Goal: Transaction & Acquisition: Purchase product/service

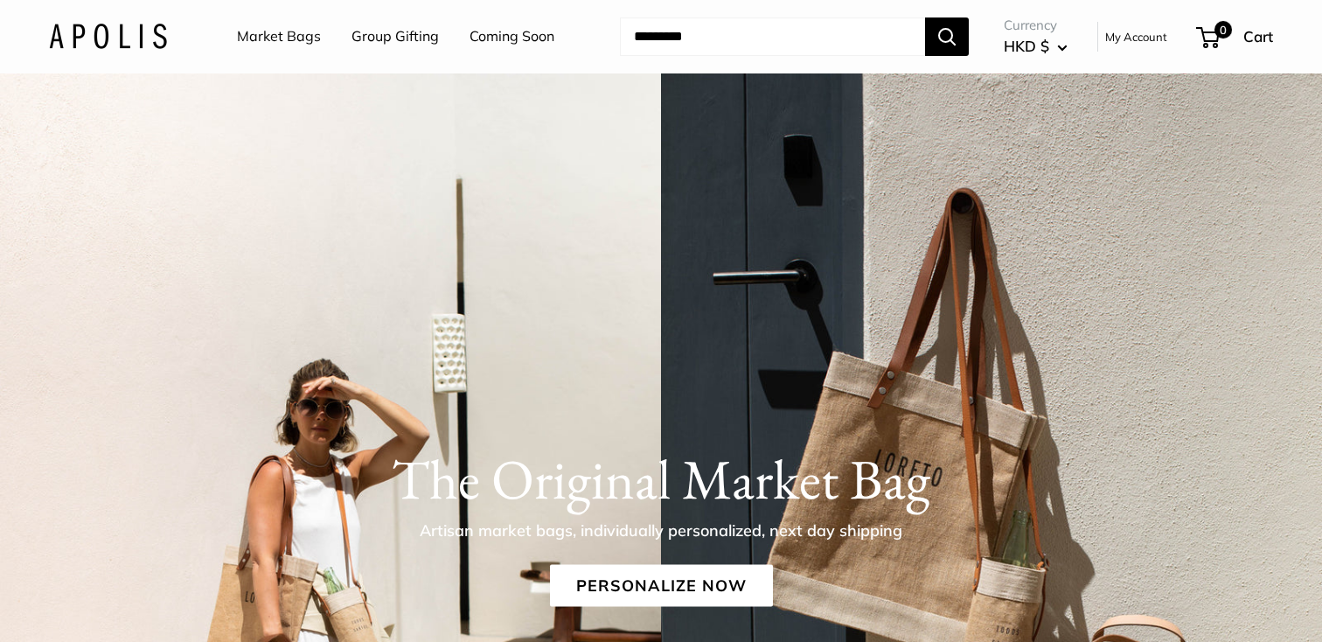
click at [295, 26] on link "Market Bags" at bounding box center [279, 37] width 84 height 26
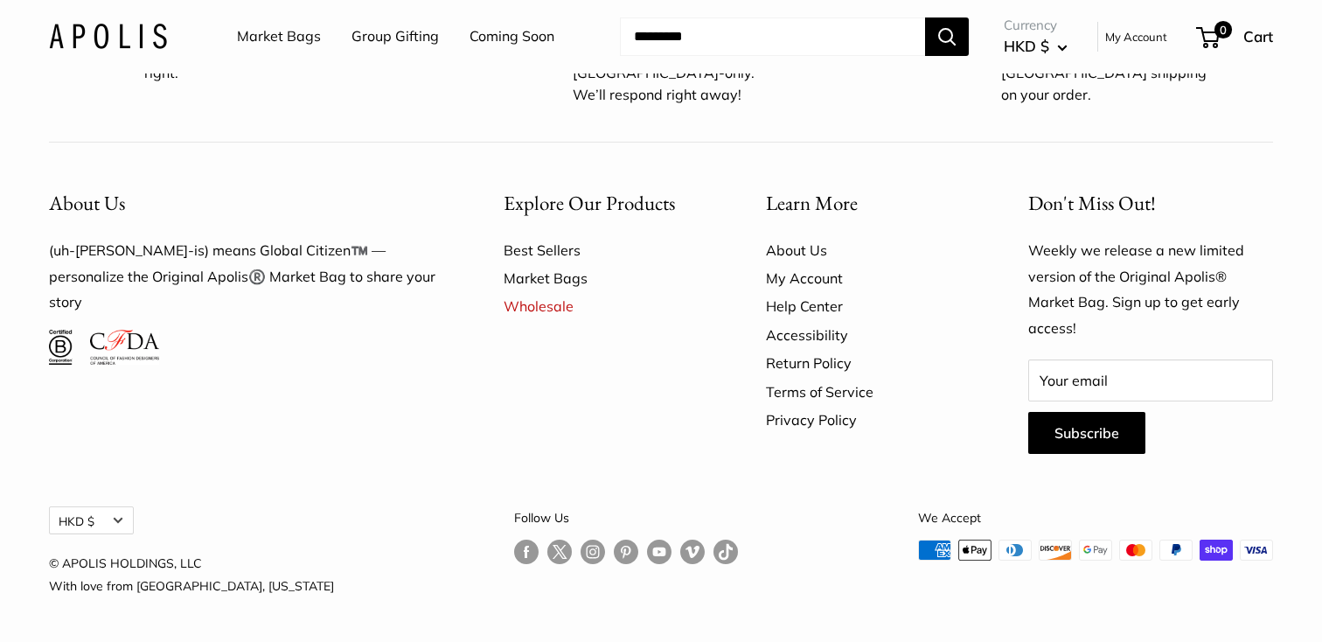
click at [265, 31] on link "Market Bags" at bounding box center [279, 37] width 84 height 26
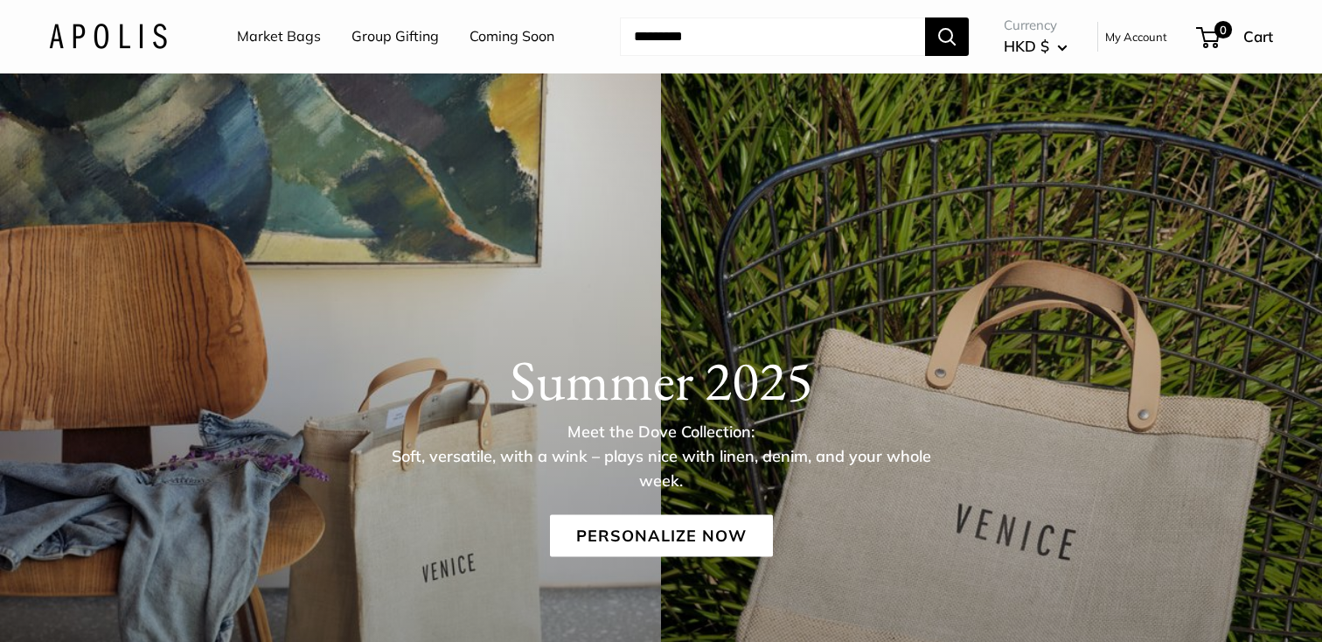
click at [508, 35] on link "Coming Soon" at bounding box center [512, 37] width 85 height 26
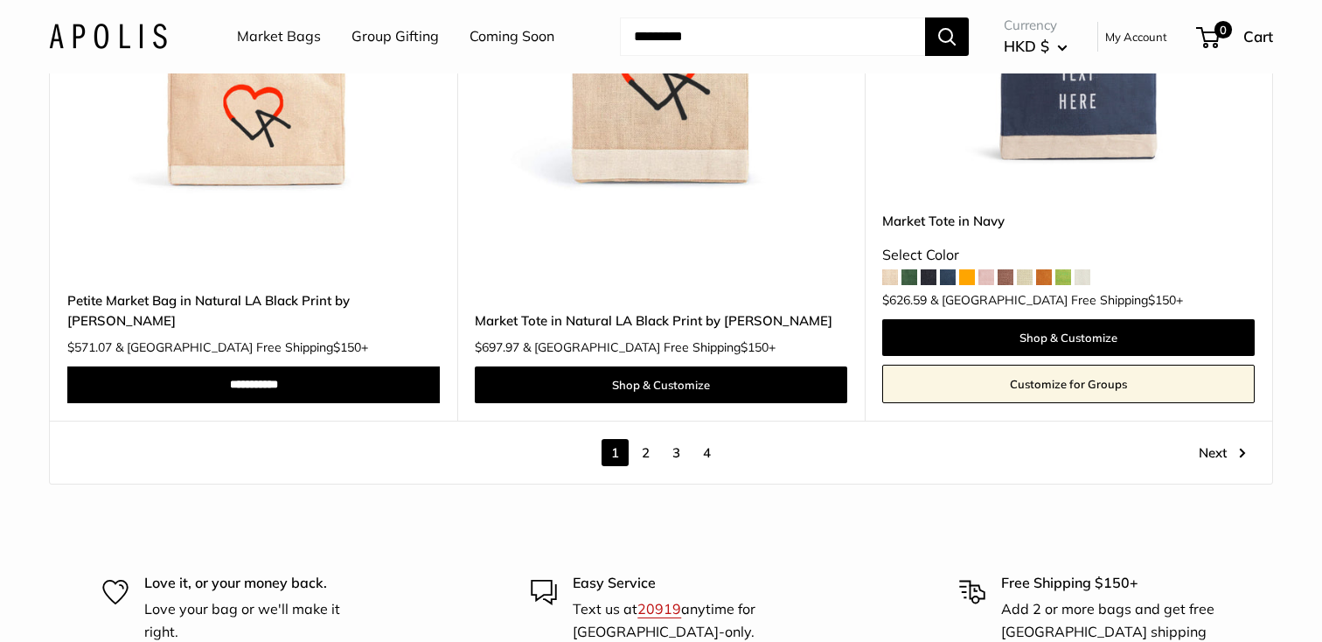
scroll to position [10070, 0]
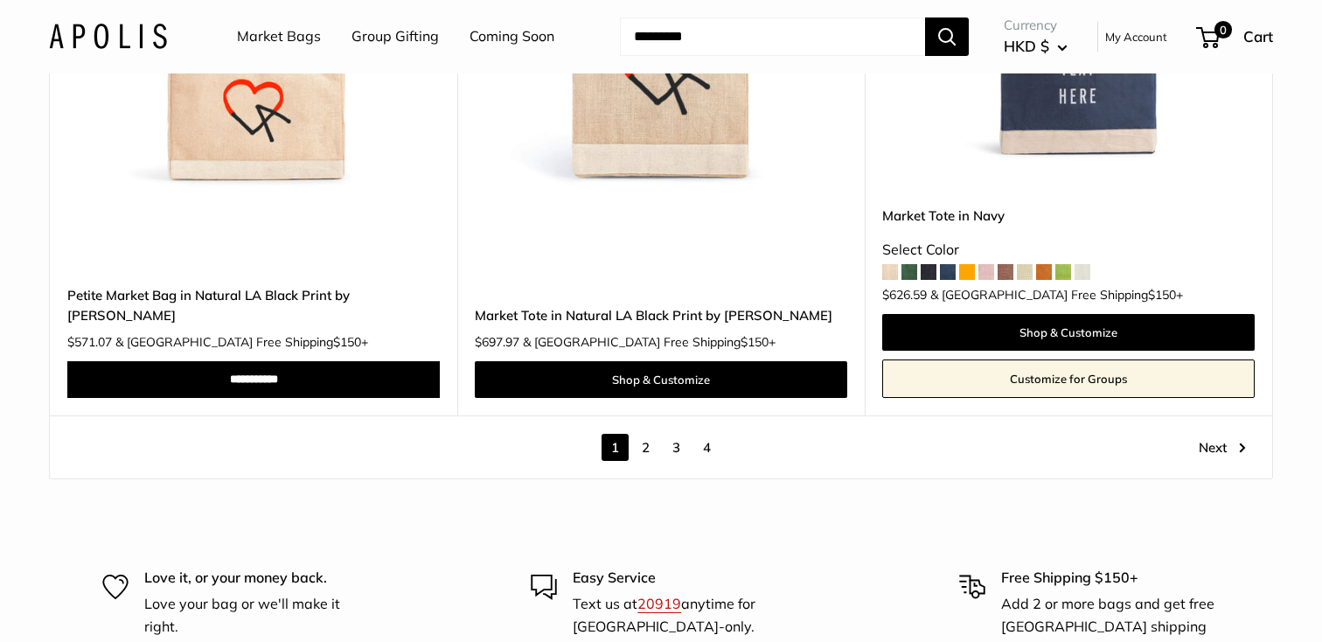
click at [641, 434] on link "2" at bounding box center [645, 447] width 27 height 27
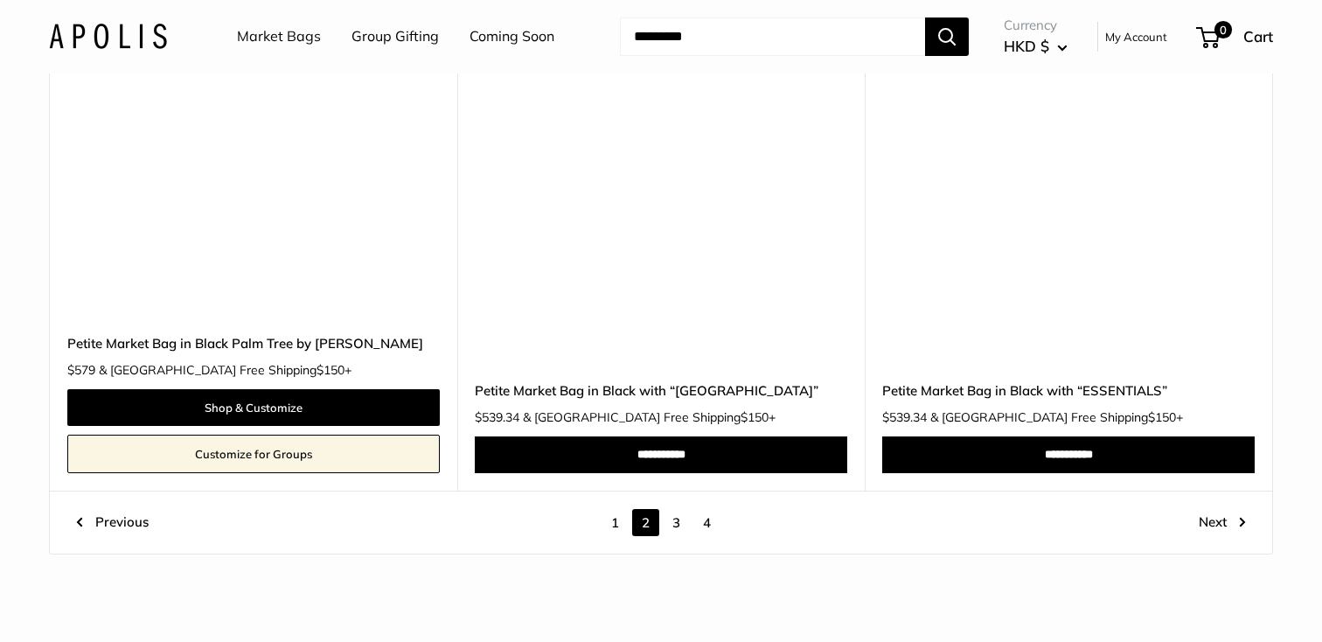
scroll to position [9548, 0]
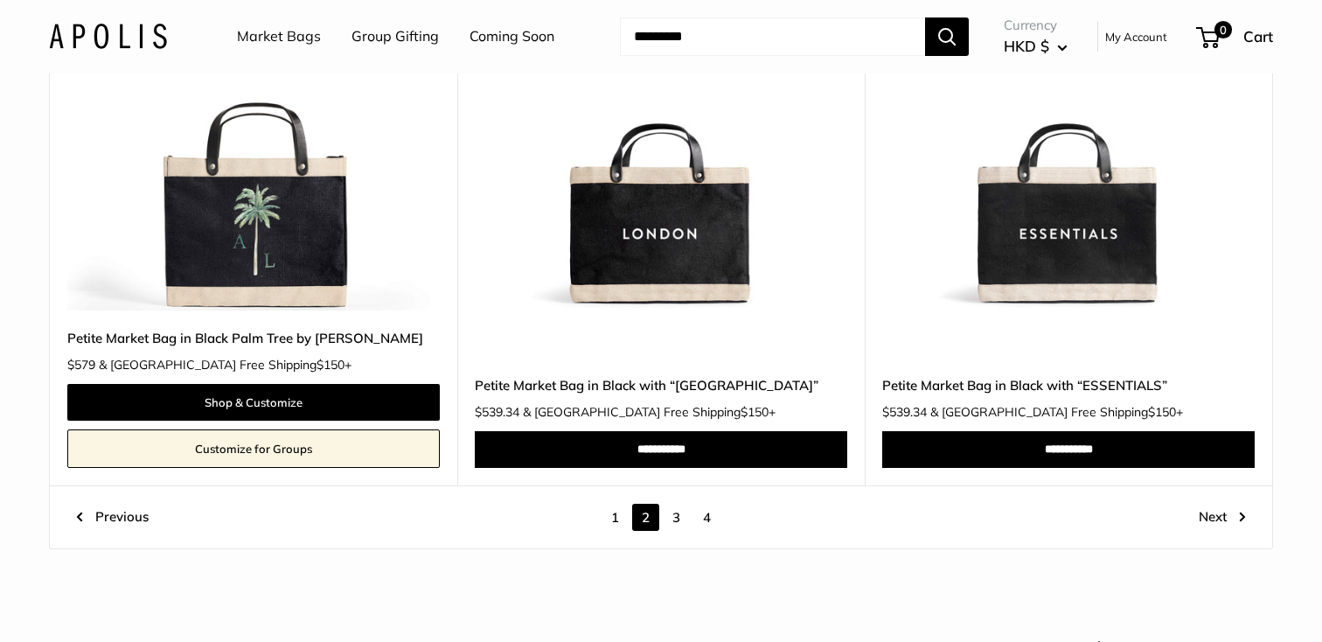
click at [678, 514] on link "3" at bounding box center [676, 517] width 27 height 27
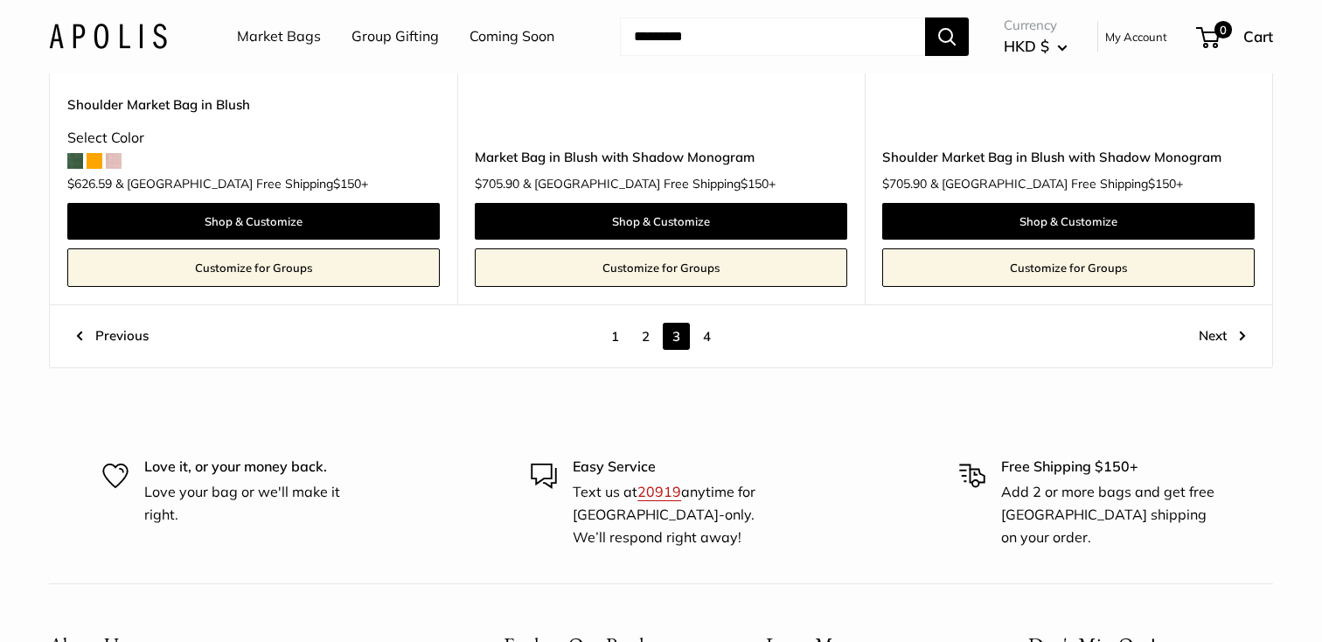
scroll to position [9784, 0]
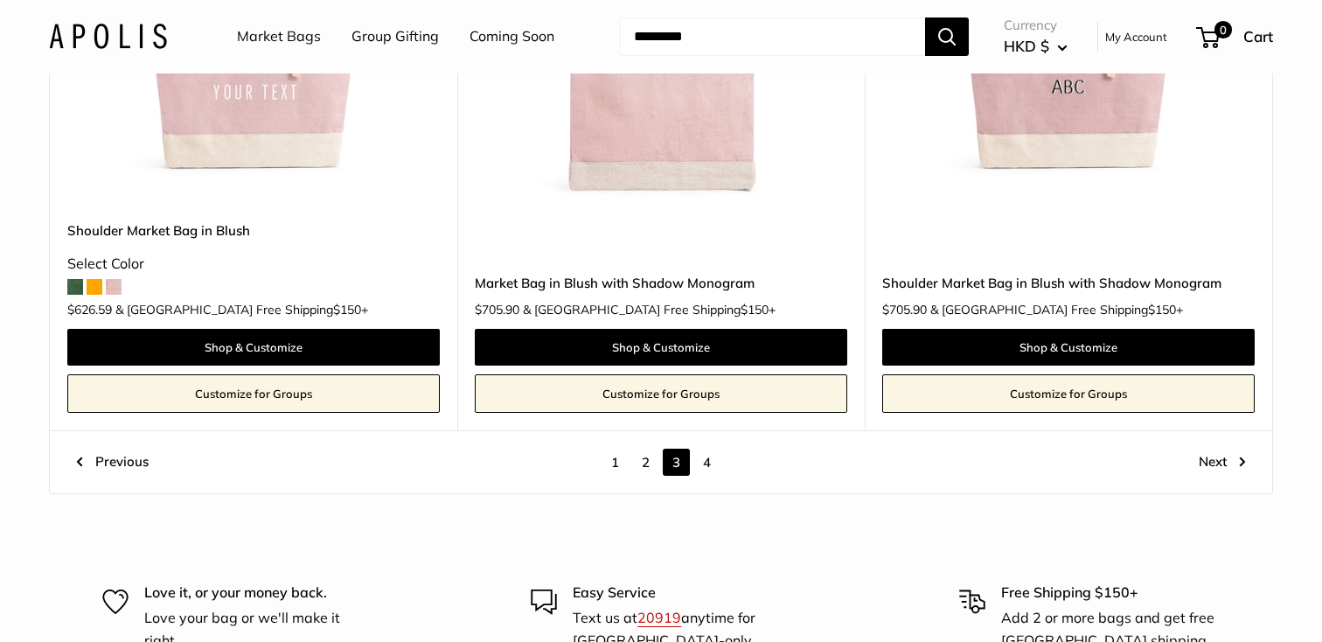
click at [706, 449] on link "4" at bounding box center [706, 462] width 27 height 27
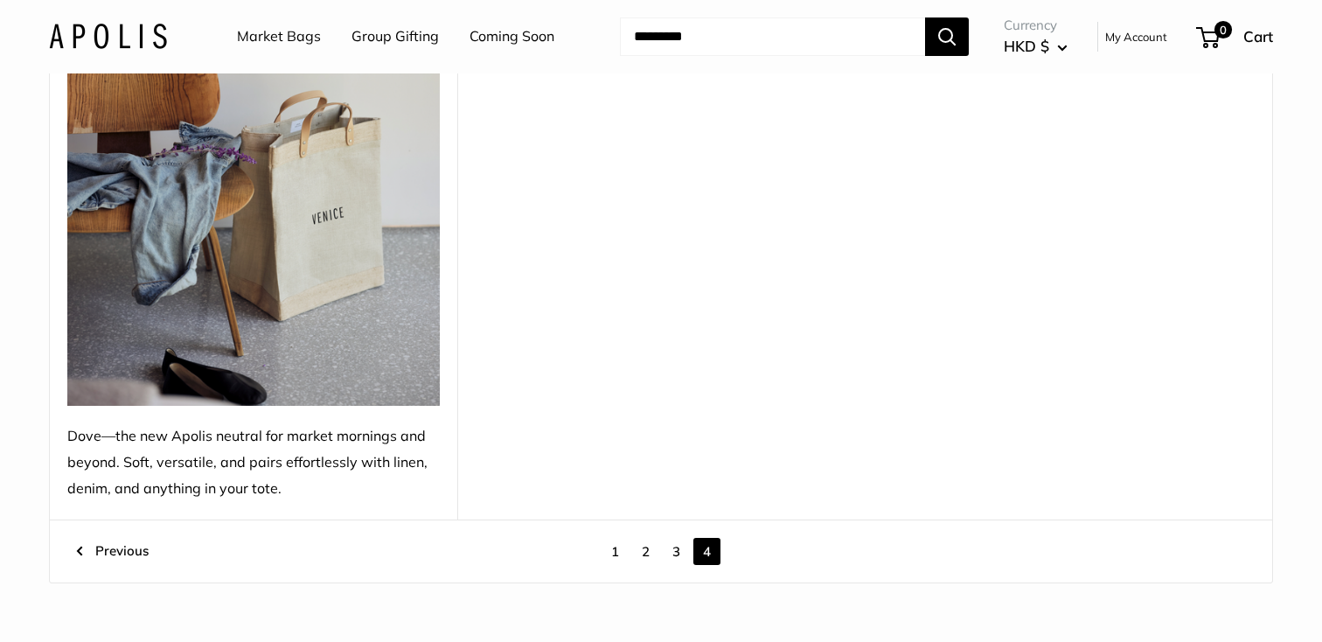
scroll to position [2916, 0]
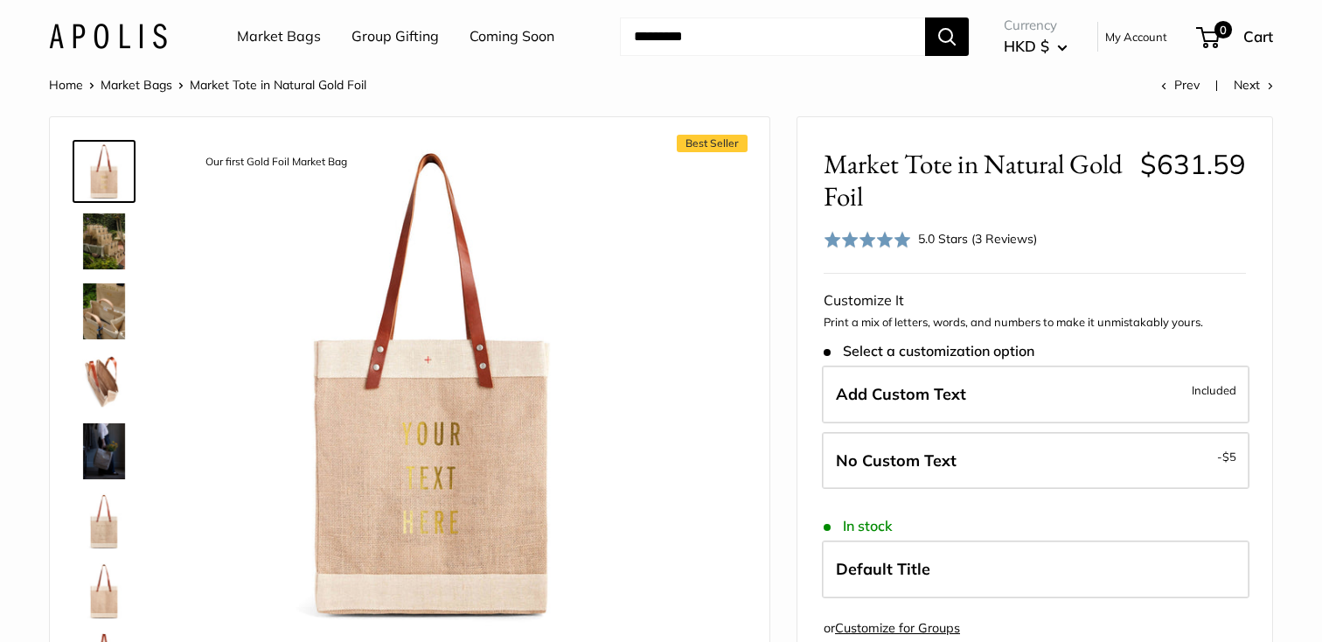
click at [87, 241] on img at bounding box center [104, 241] width 56 height 56
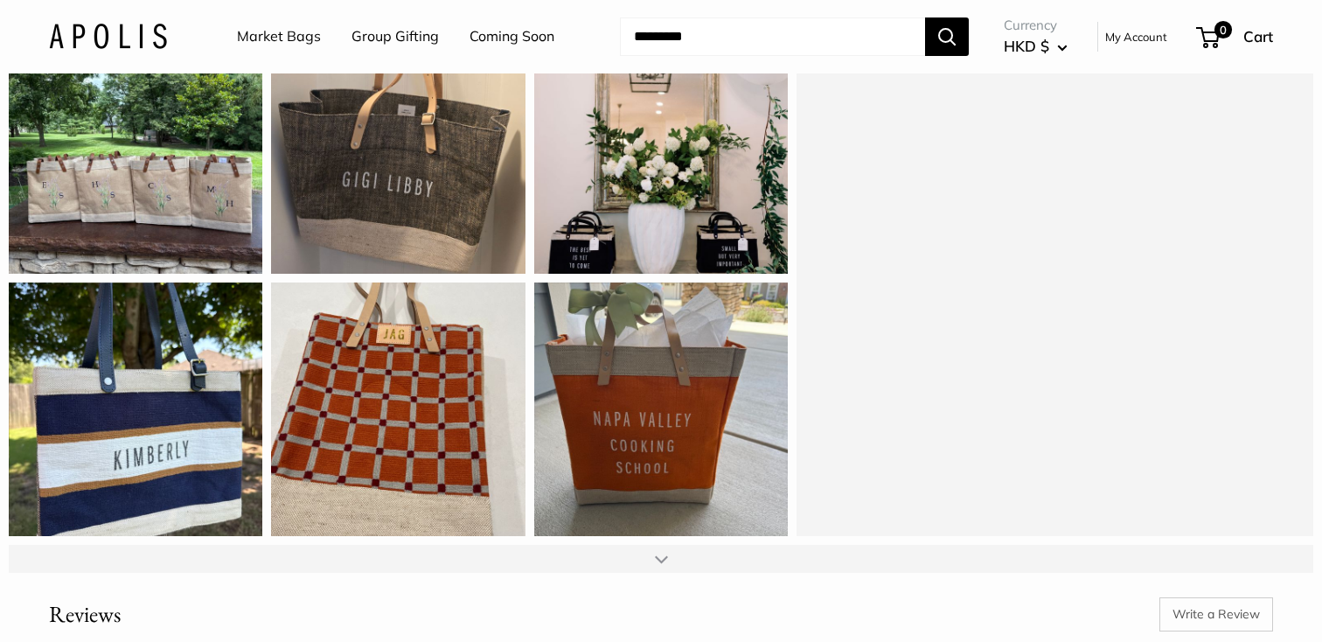
scroll to position [2190, 0]
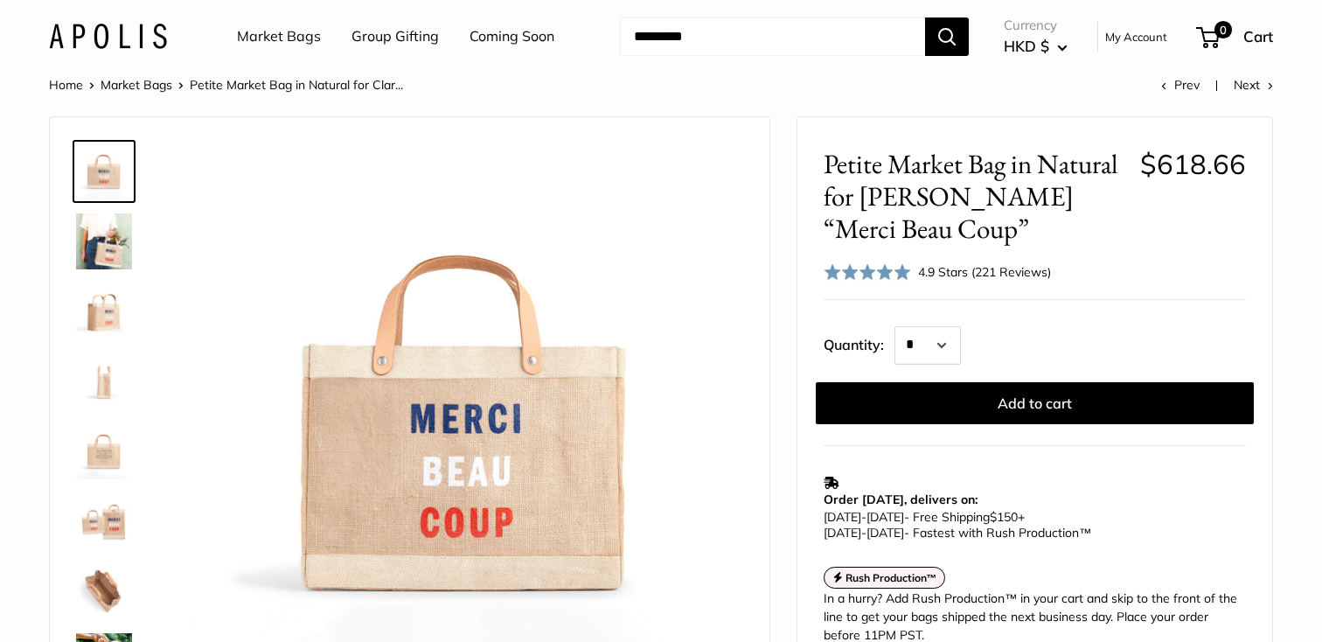
click at [101, 322] on img at bounding box center [104, 311] width 56 height 56
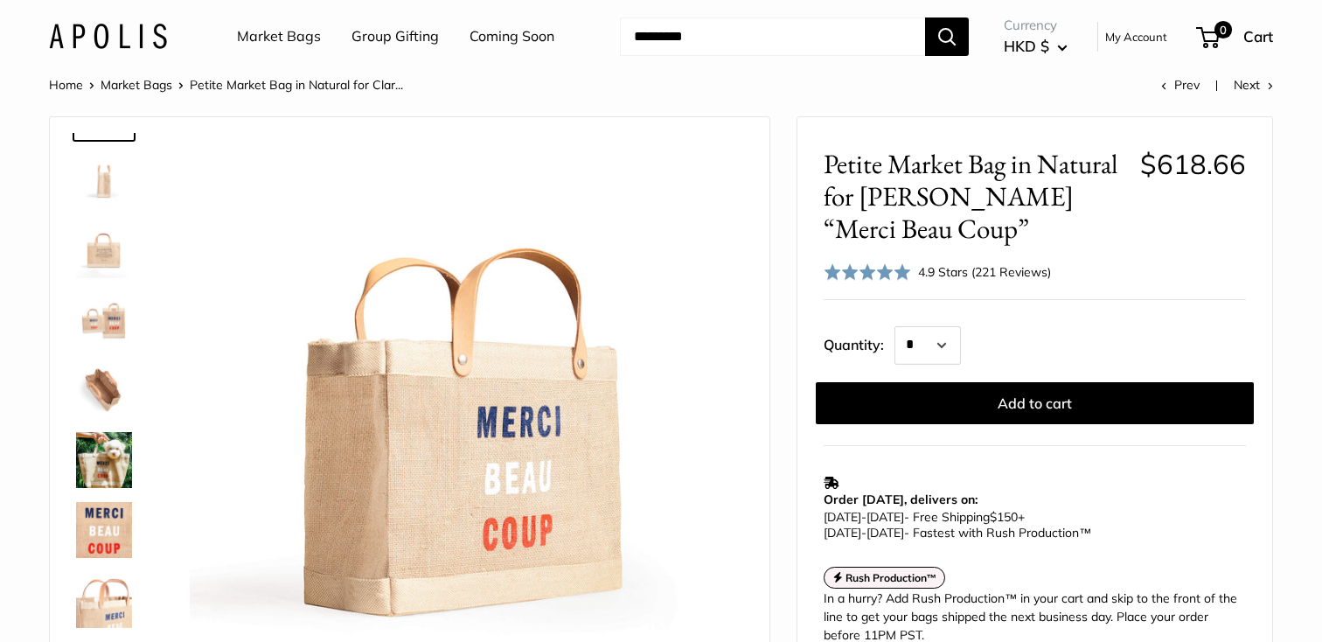
click at [110, 325] on img at bounding box center [104, 320] width 56 height 56
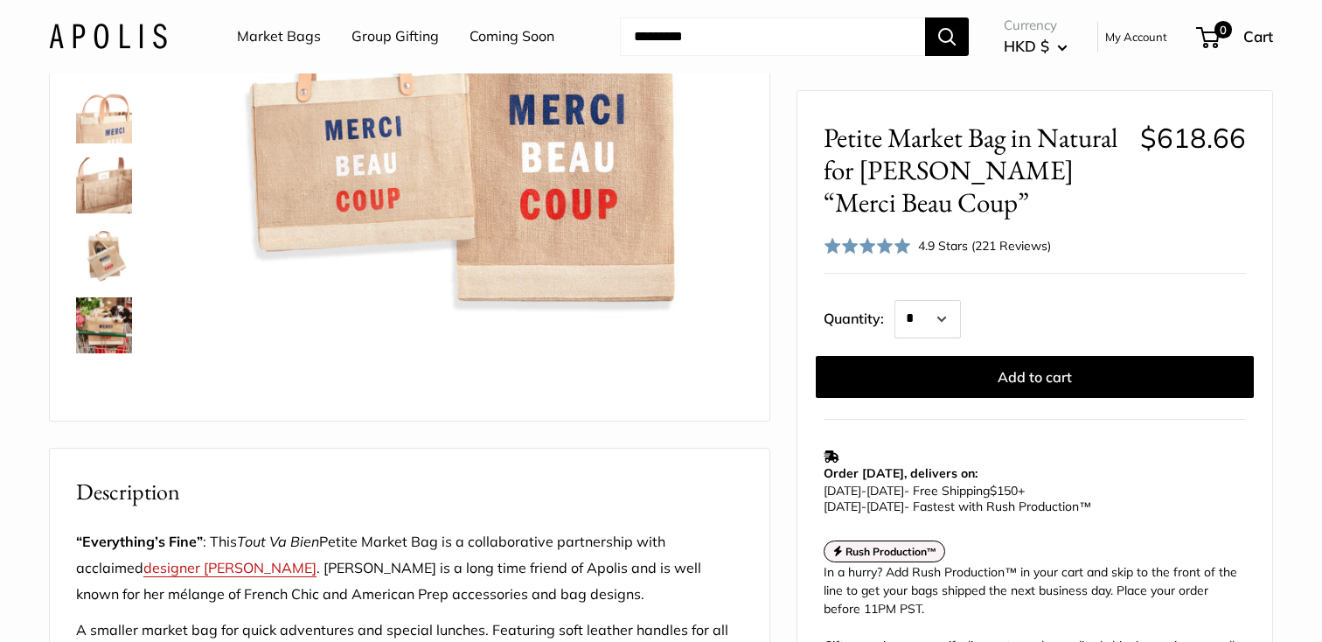
scroll to position [283, 0]
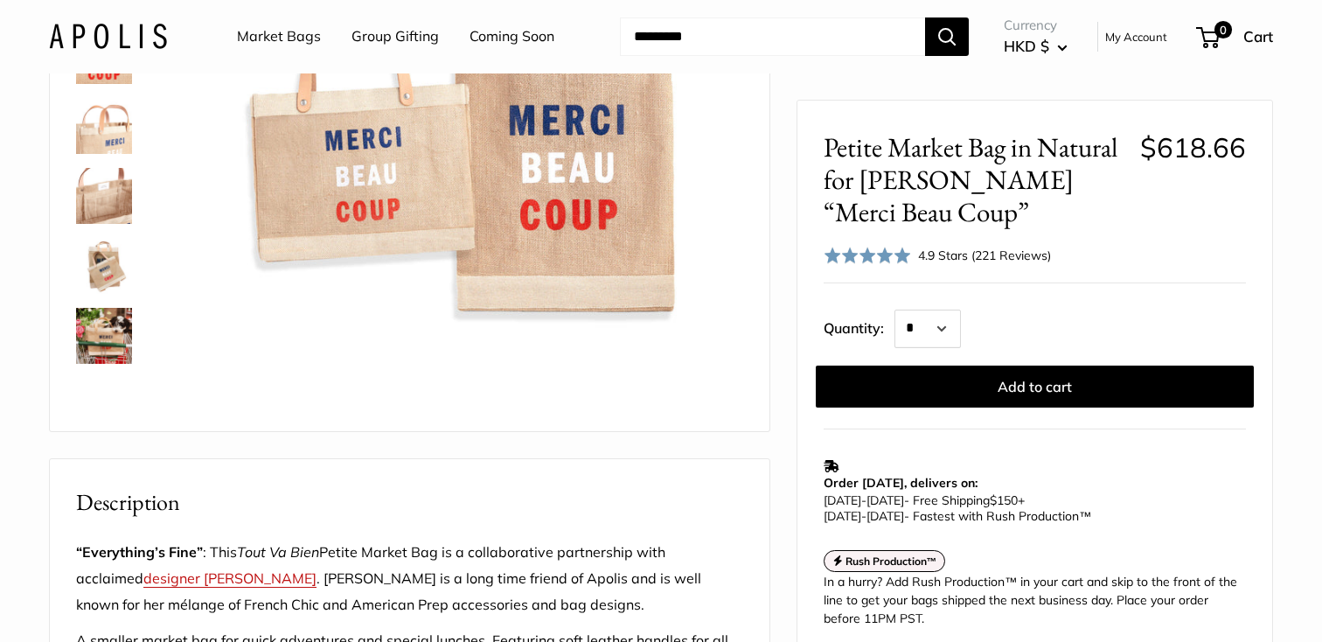
click at [96, 329] on img at bounding box center [104, 336] width 56 height 56
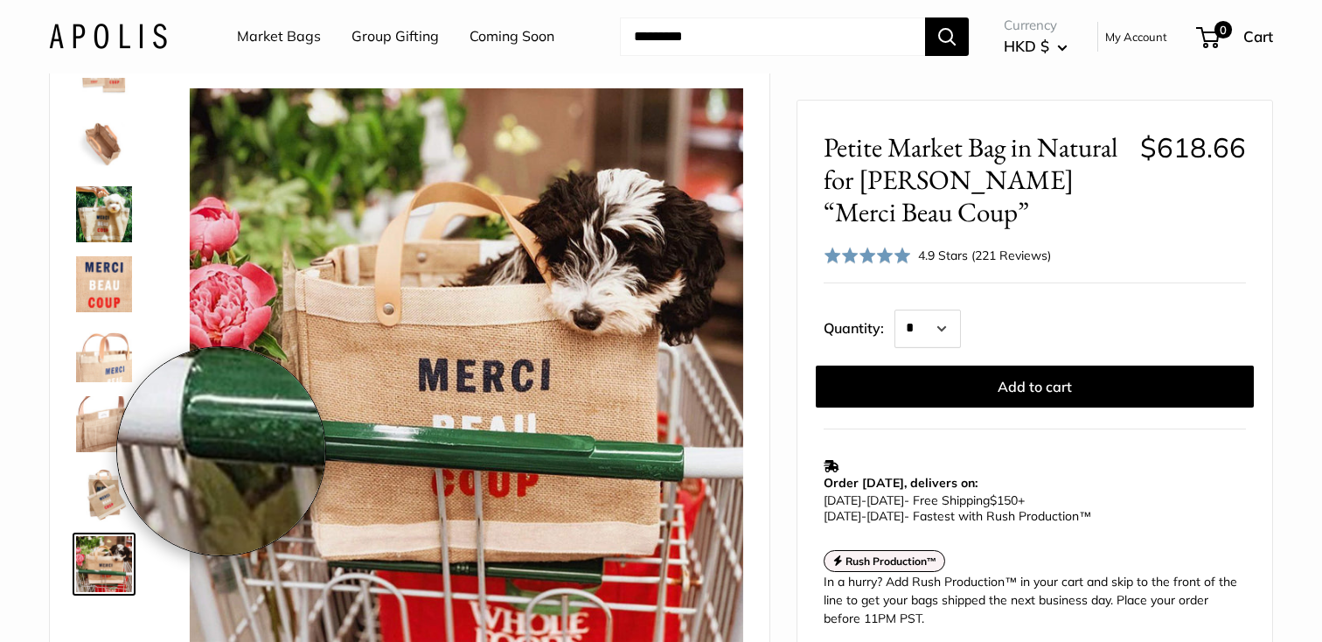
scroll to position [50, 0]
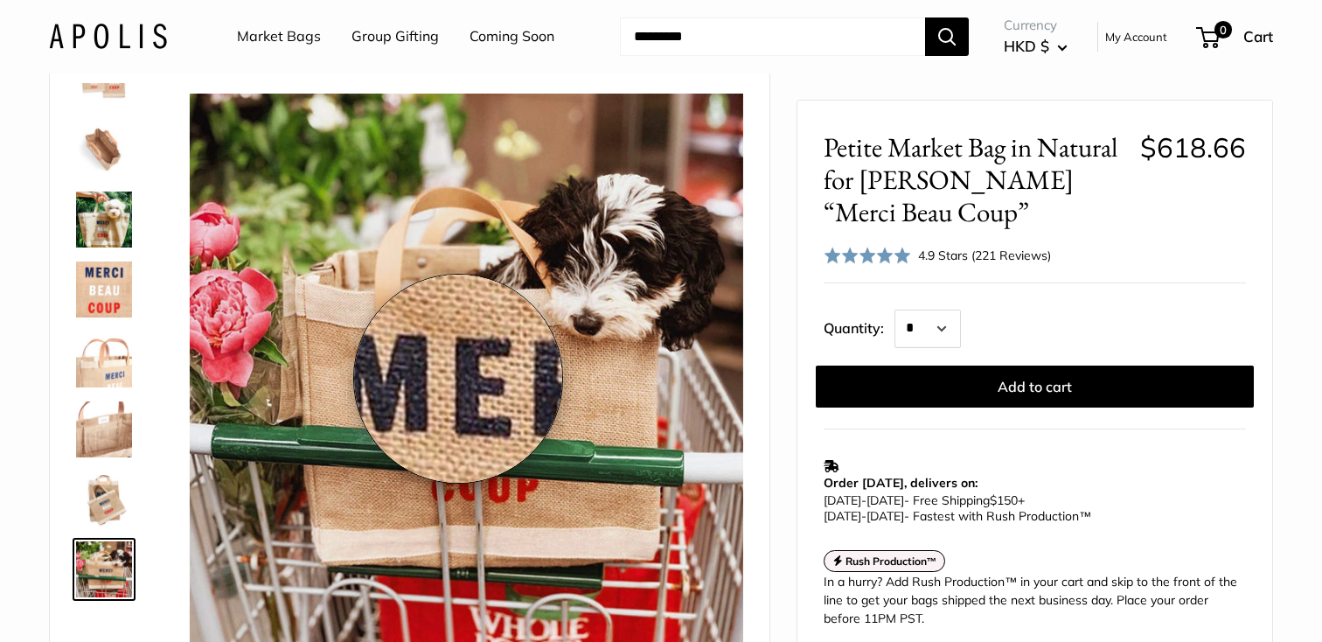
click at [458, 379] on img at bounding box center [466, 370] width 553 height 553
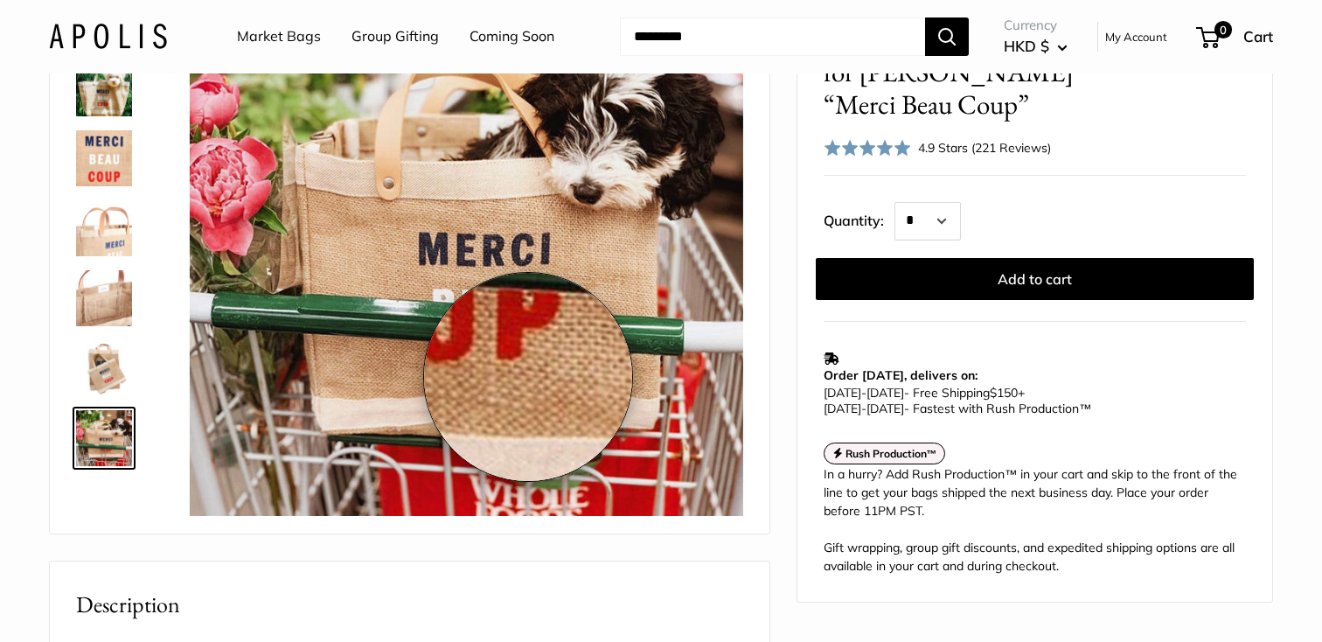
click at [528, 377] on img at bounding box center [466, 238] width 553 height 553
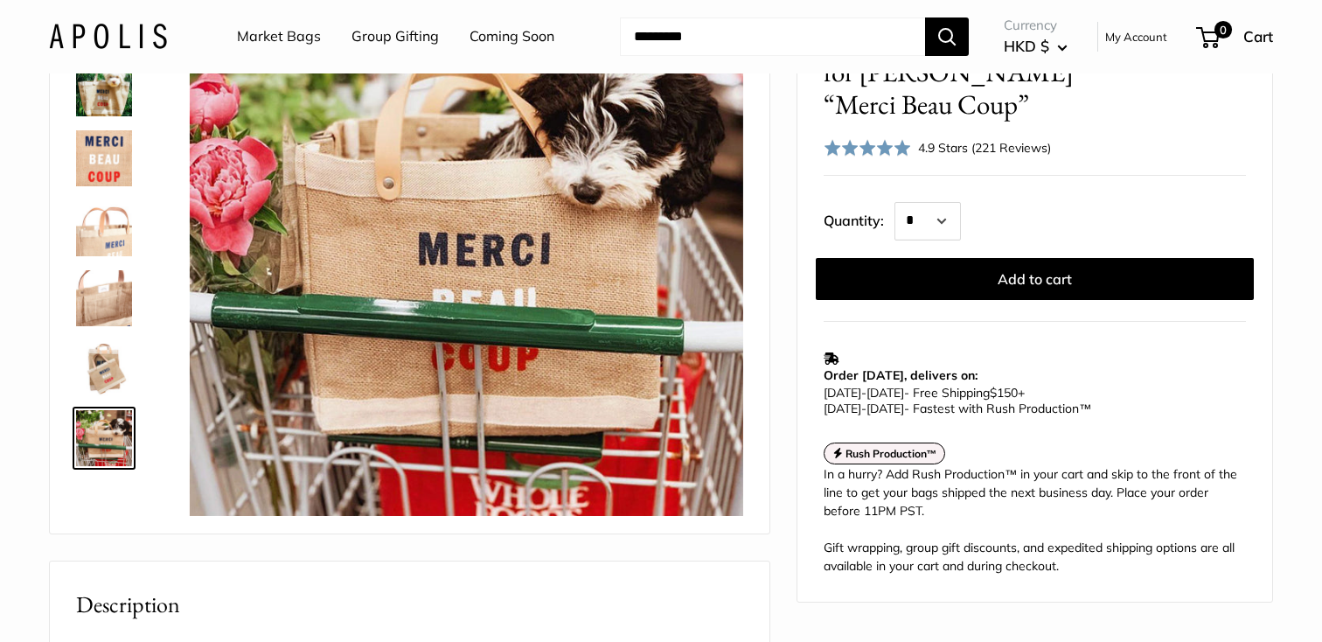
click at [104, 359] on img at bounding box center [104, 368] width 56 height 56
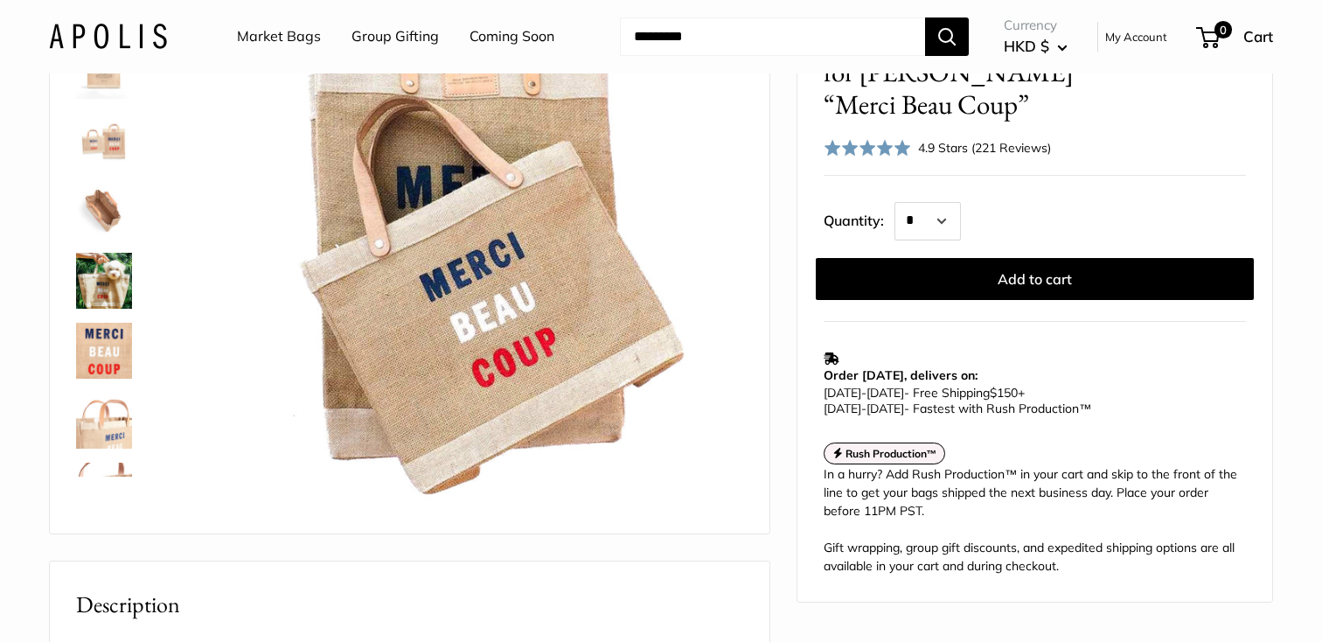
scroll to position [60, 0]
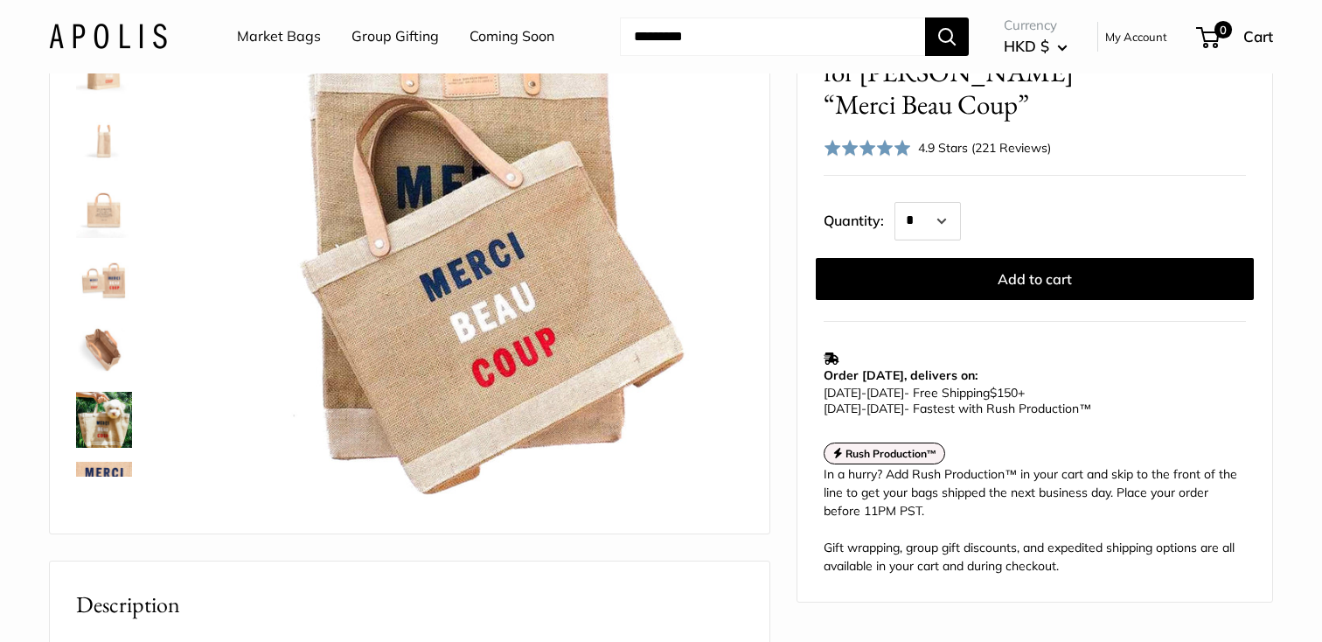
click at [104, 398] on img at bounding box center [104, 420] width 56 height 56
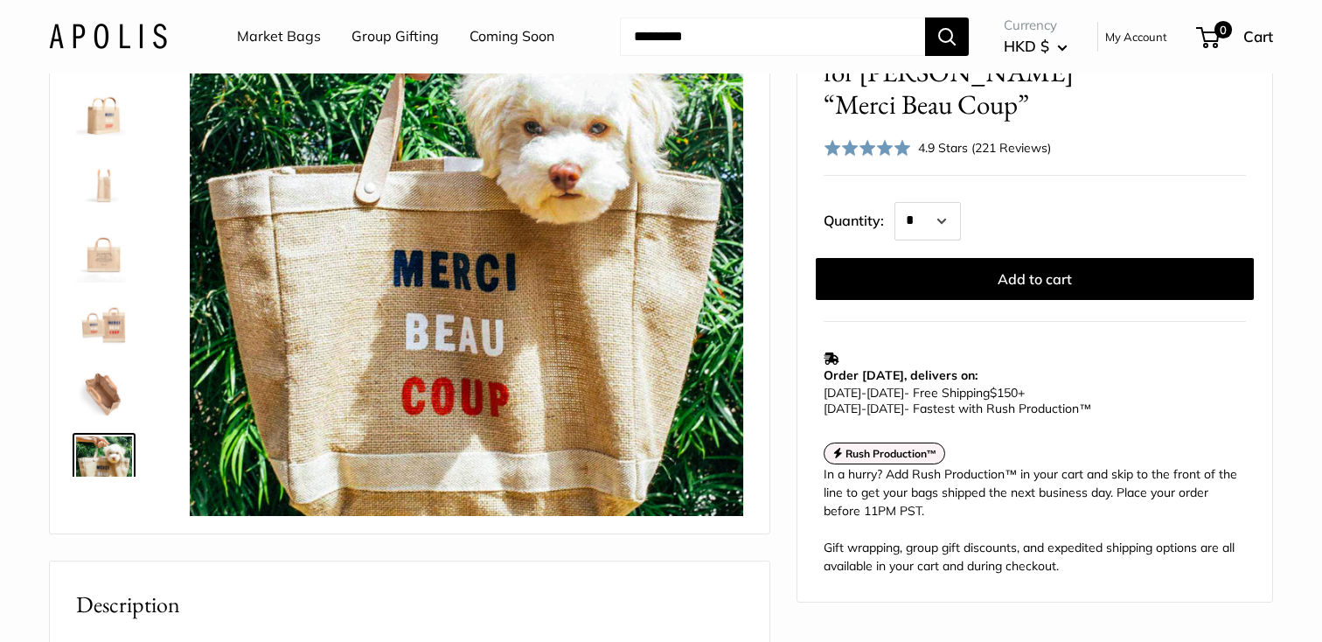
scroll to position [0, 0]
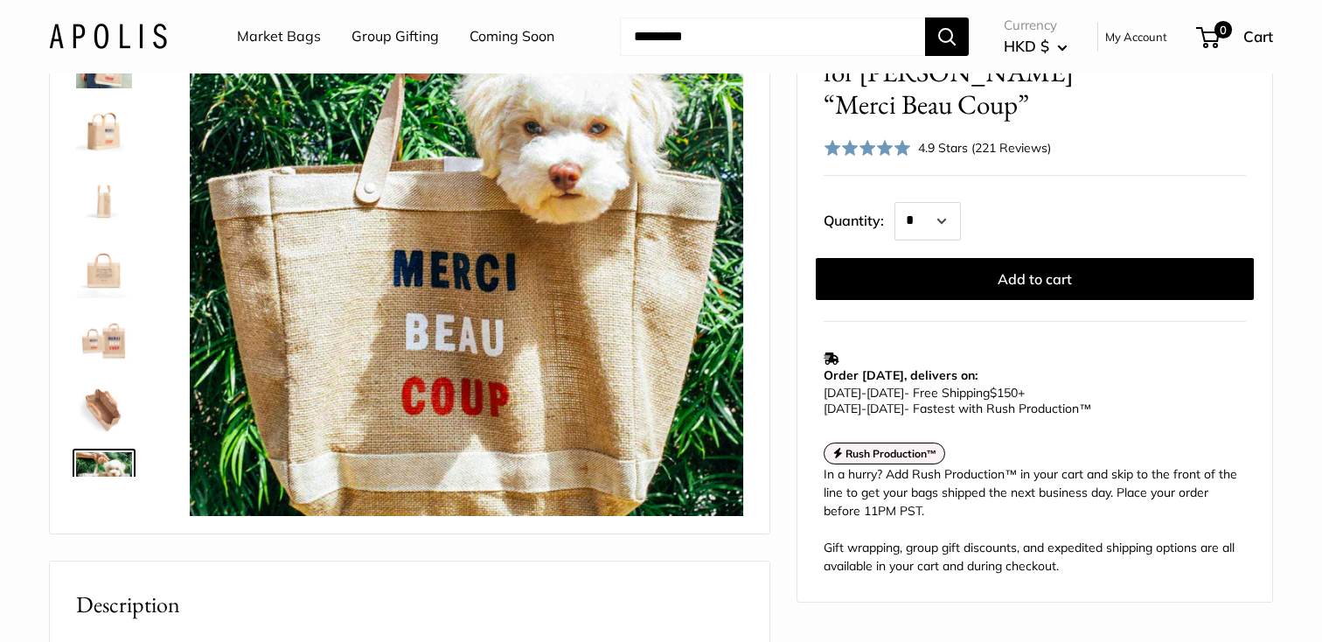
click at [129, 80] on img at bounding box center [104, 60] width 56 height 56
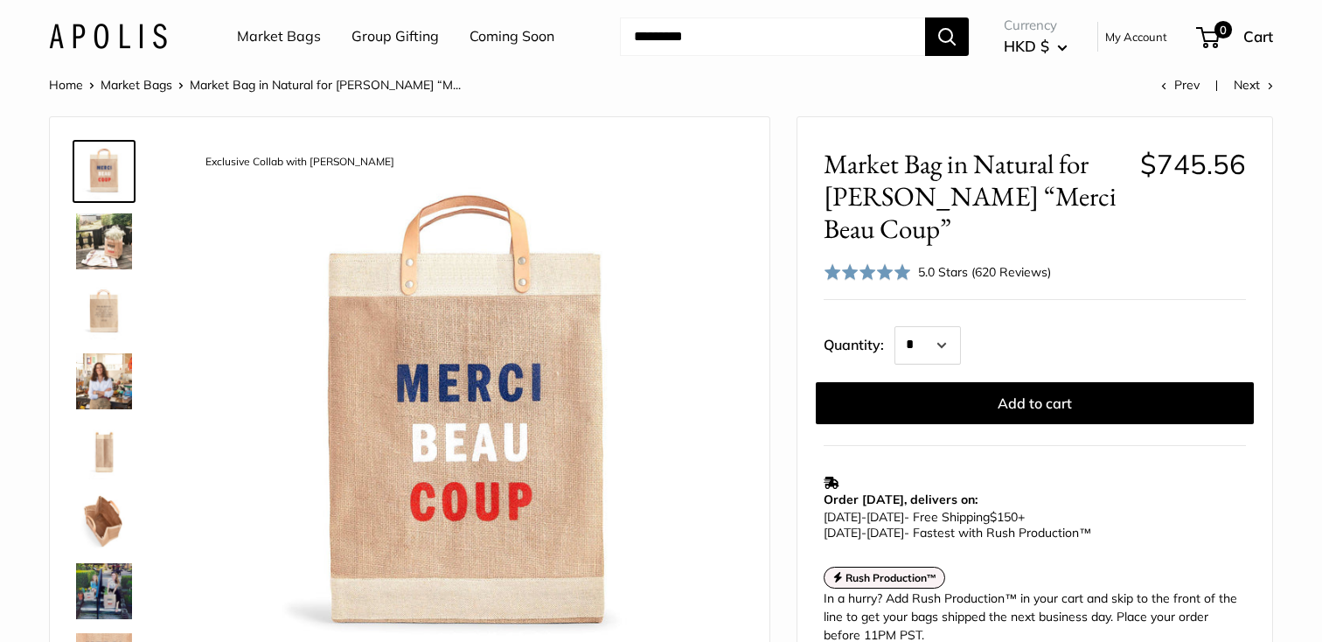
click at [110, 228] on img at bounding box center [104, 241] width 56 height 56
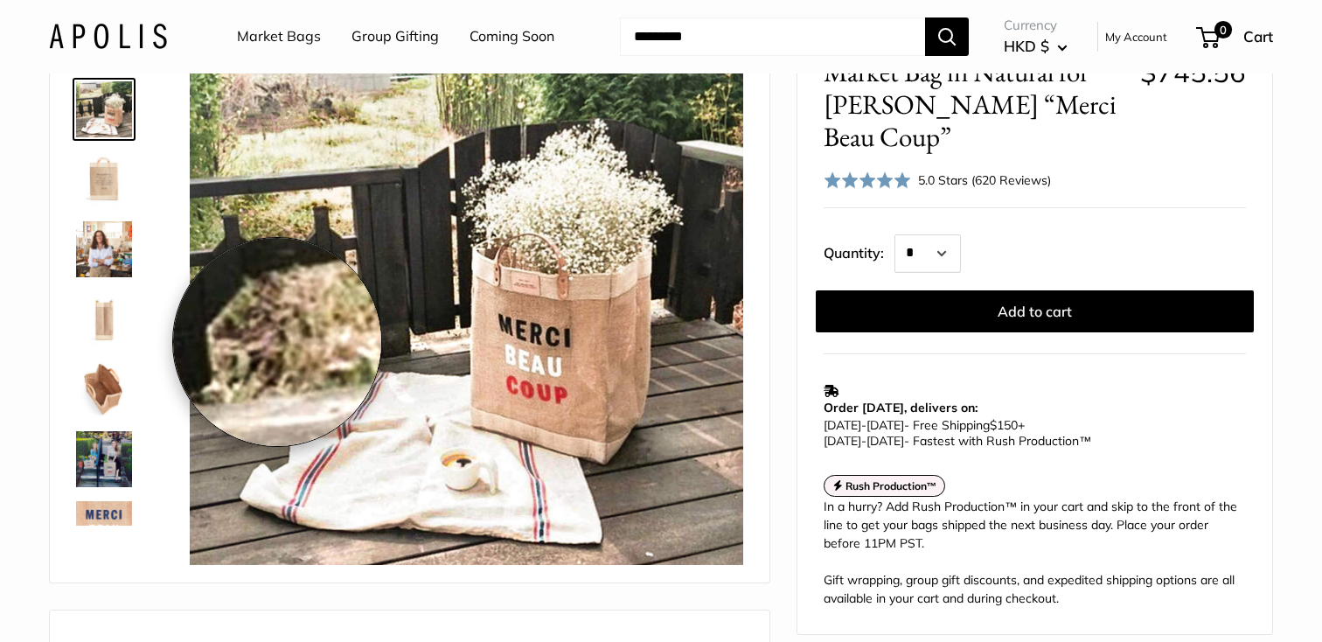
scroll to position [135, 0]
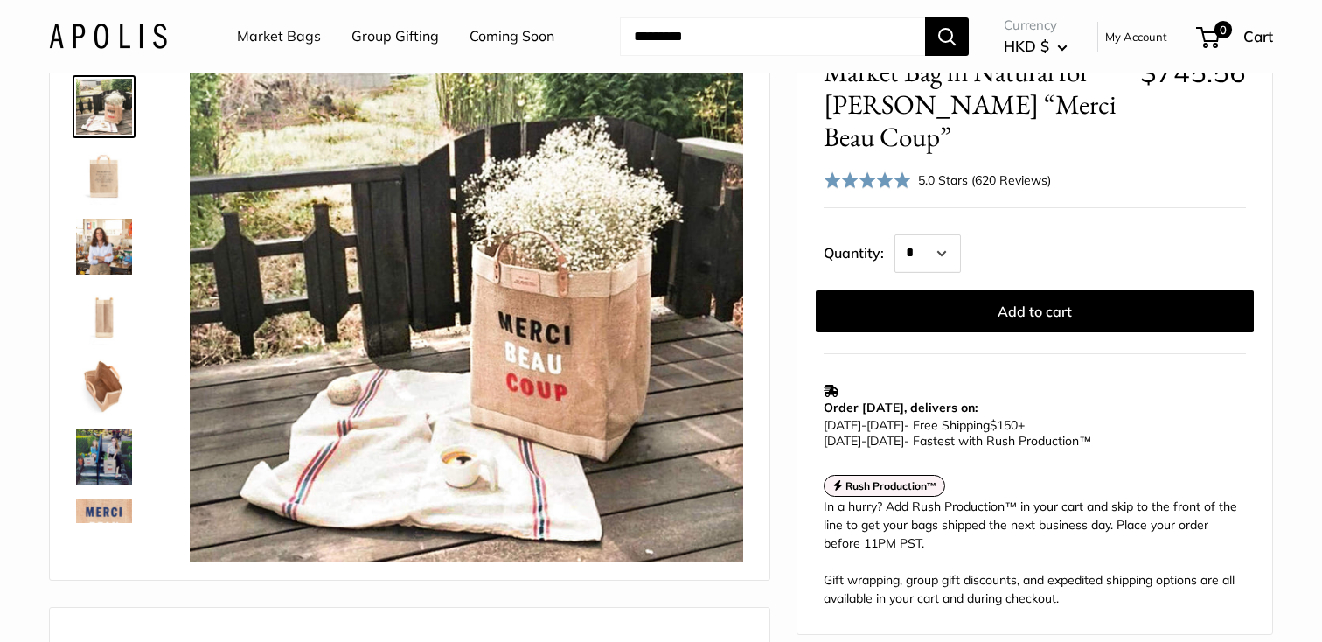
click at [87, 463] on img at bounding box center [104, 456] width 56 height 56
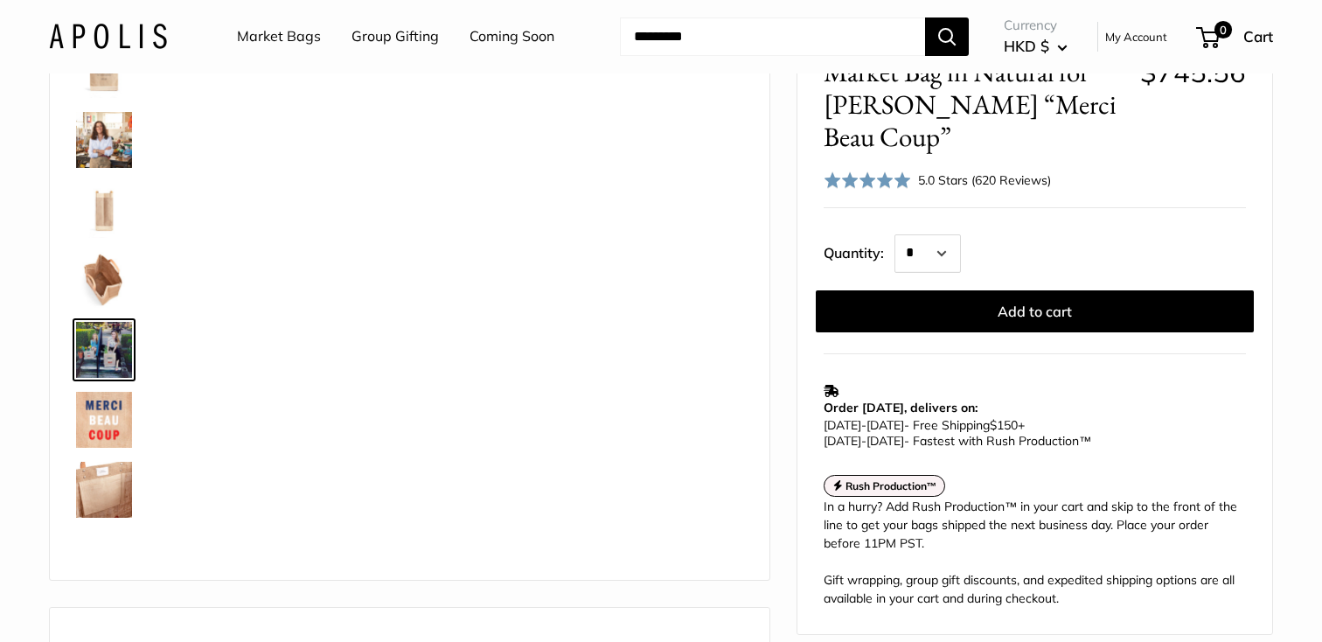
scroll to position [112, 0]
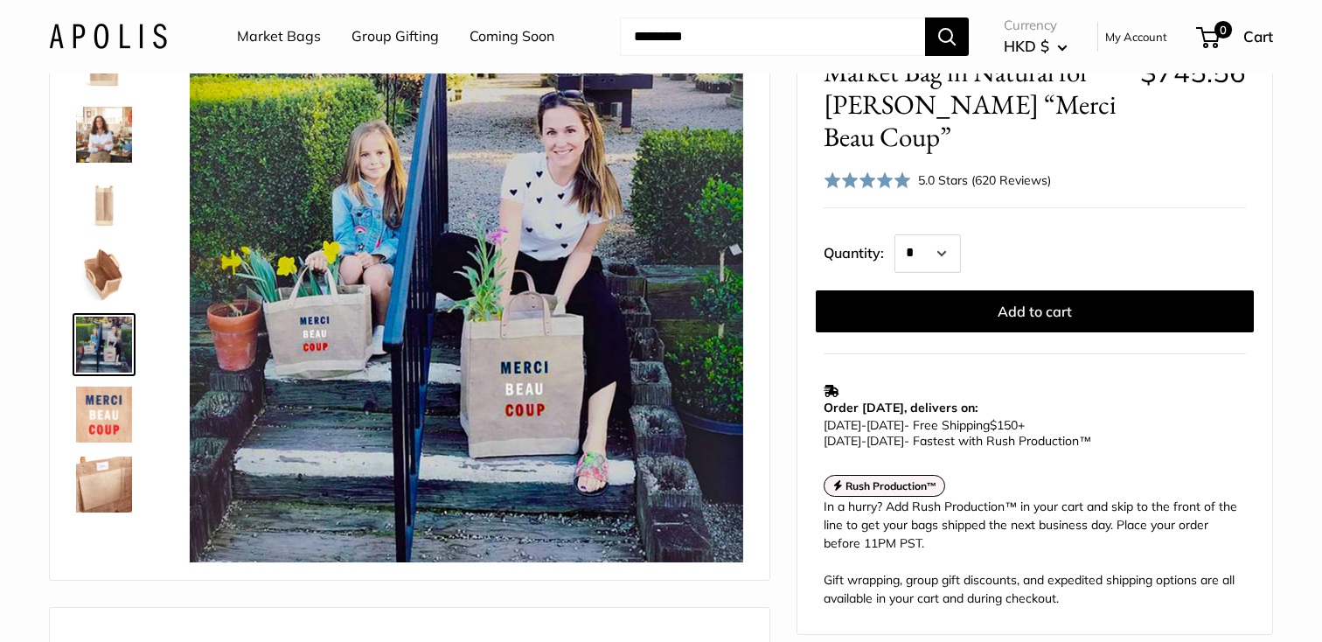
click at [120, 142] on img at bounding box center [104, 135] width 56 height 56
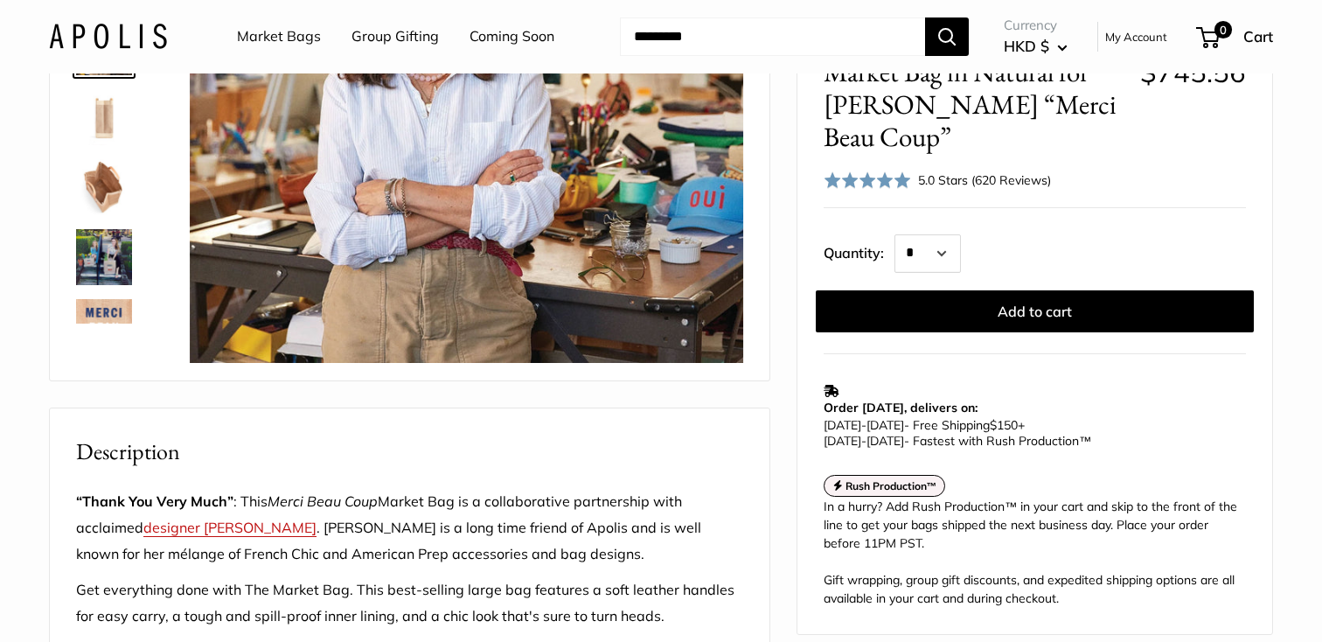
scroll to position [339, 0]
